Goal: Information Seeking & Learning: Check status

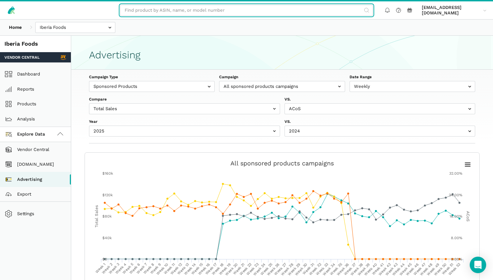
click at [237, 11] on input "text" at bounding box center [246, 10] width 253 height 11
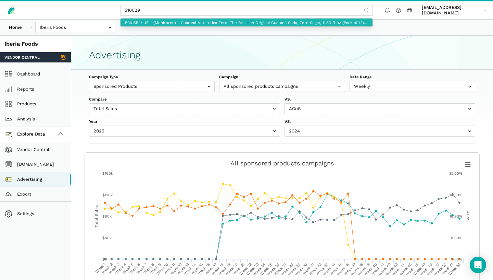
click at [233, 20] on link "B001SB4HUE - (Monitored) - Guaraná Antarctica Zero, The Brazilian Original Guar…" at bounding box center [247, 23] width 252 height 8
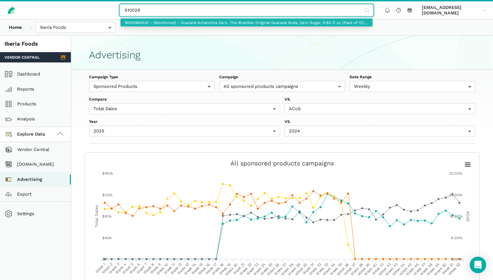
type input "B001SB4HUE - (Monitored) - Guaraná Antarctica Zero, The Brazilian Original Guar…"
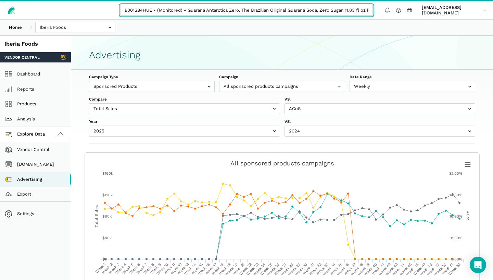
scroll to position [0, 50]
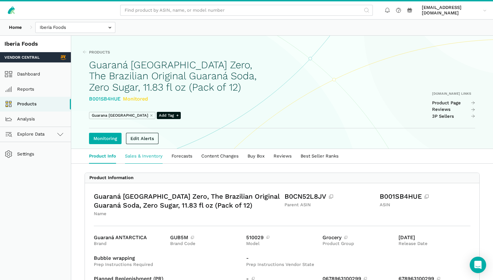
click at [136, 157] on link "Sales & Inventory" at bounding box center [144, 156] width 47 height 14
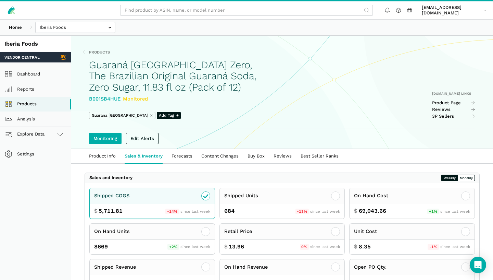
click at [258, 5] on div "farhan.ali@iberiafood.com farhan.a...food.com Settings Team Settings Log out" at bounding box center [246, 10] width 493 height 18
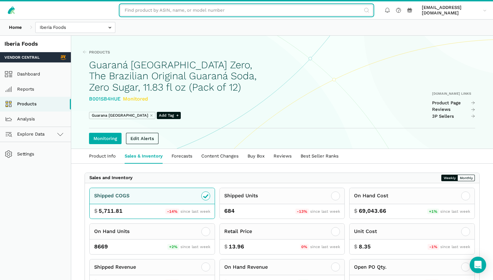
click at [260, 10] on input "text" at bounding box center [246, 10] width 253 height 11
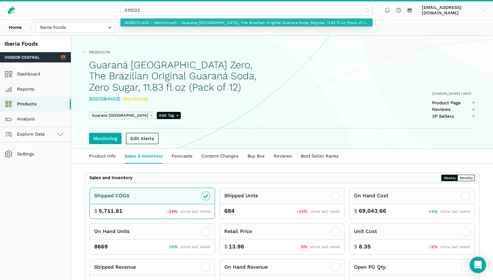
click at [260, 25] on link "B0083TLAEK - (Monitored) - Guarana Antarctica, The Brazilian Original Guarana S…" at bounding box center [247, 23] width 252 height 8
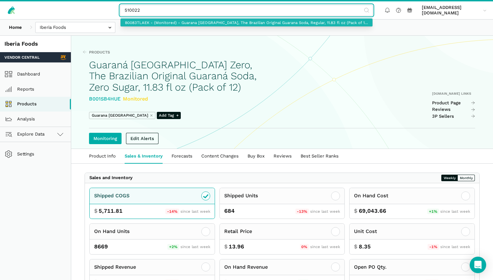
type input "B0083TLAEK - (Monitored) - Guarana Antarctica, The Brazilian Original Guarana S…"
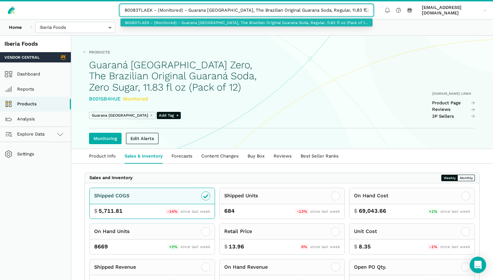
scroll to position [0, 31]
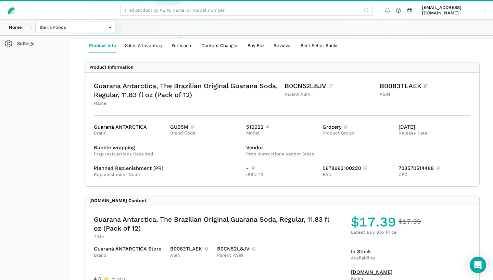
scroll to position [42, 0]
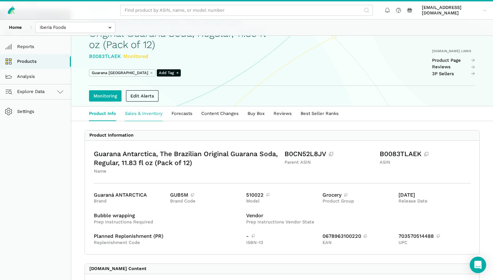
click at [147, 111] on link "Sales & Inventory" at bounding box center [144, 113] width 47 height 14
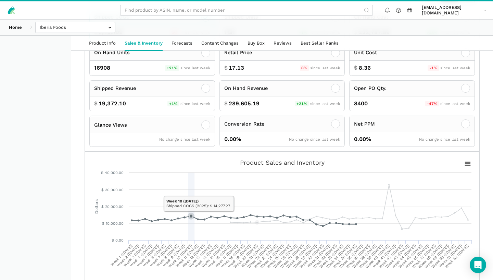
scroll to position [109, 0]
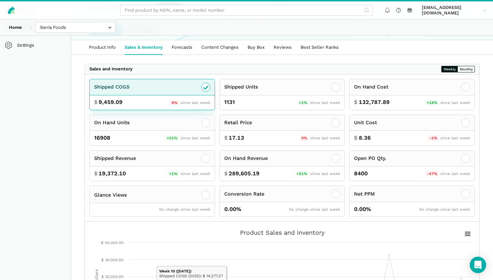
click at [194, 94] on div "Shipped COGS" at bounding box center [152, 87] width 125 height 16
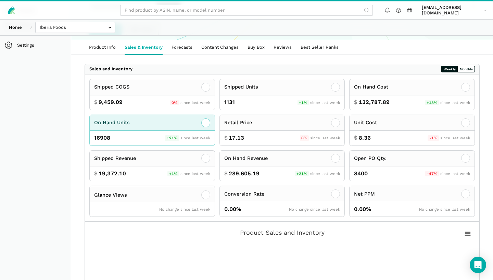
click at [187, 138] on span "since last week" at bounding box center [196, 137] width 30 height 5
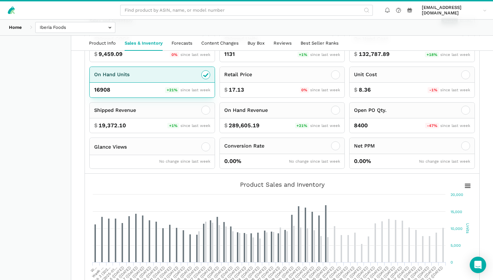
scroll to position [170, 0]
